Goal: Task Accomplishment & Management: Manage account settings

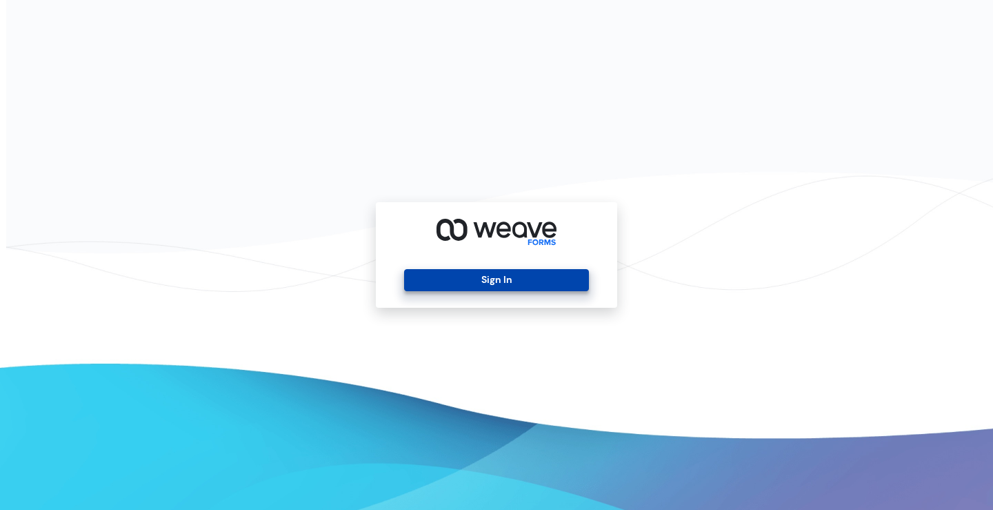
click at [515, 280] on button "Sign In" at bounding box center [496, 280] width 184 height 22
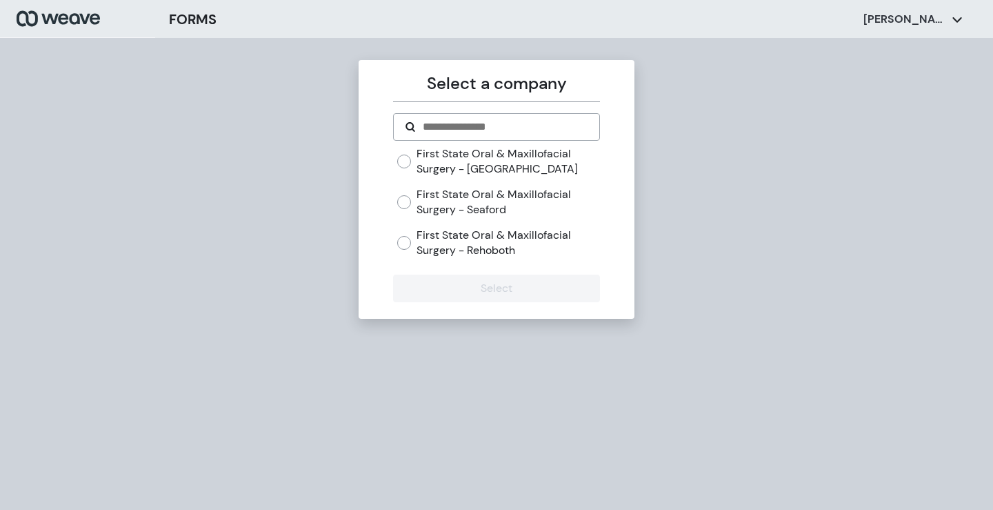
click at [488, 160] on label "First State Oral & Maxillofacial Surgery - [GEOGRAPHIC_DATA]" at bounding box center [508, 161] width 183 height 30
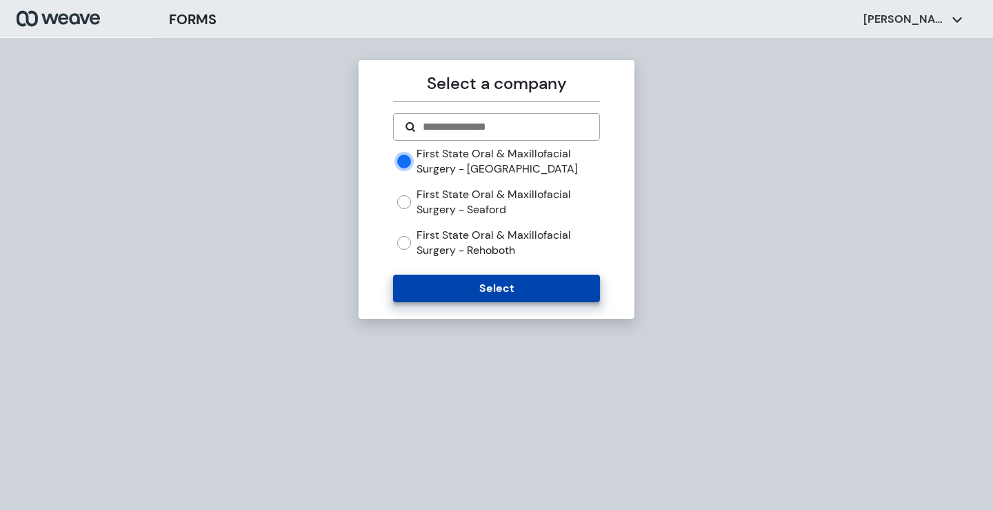
click at [475, 282] on button "Select" at bounding box center [496, 288] width 206 height 28
